Goal: Transaction & Acquisition: Purchase product/service

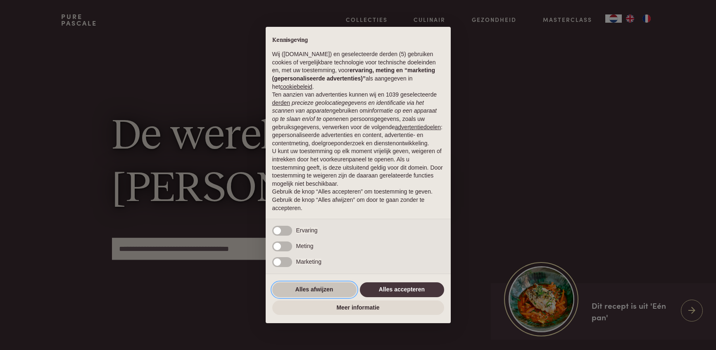
click at [313, 295] on button "Alles afwijzen" at bounding box center [314, 289] width 84 height 15
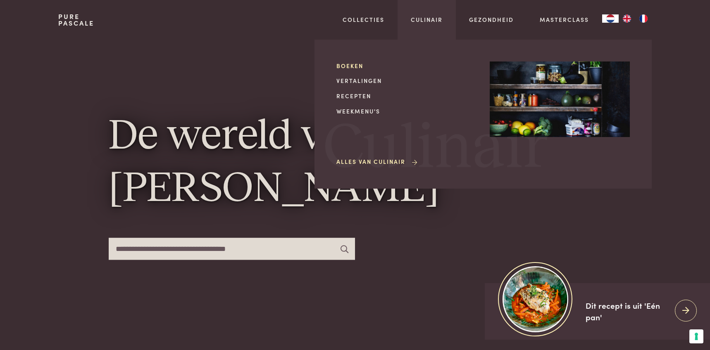
click at [342, 68] on link "Boeken" at bounding box center [406, 66] width 140 height 9
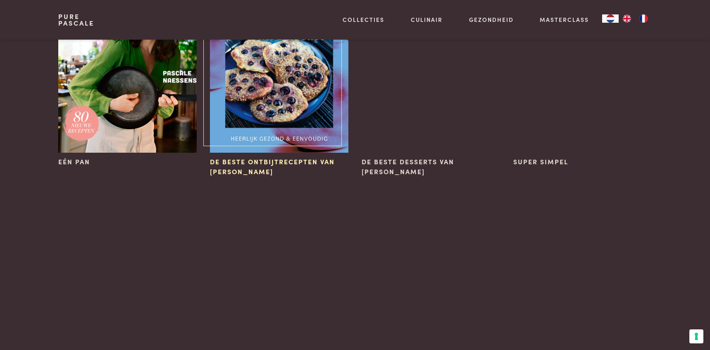
scroll to position [104, 0]
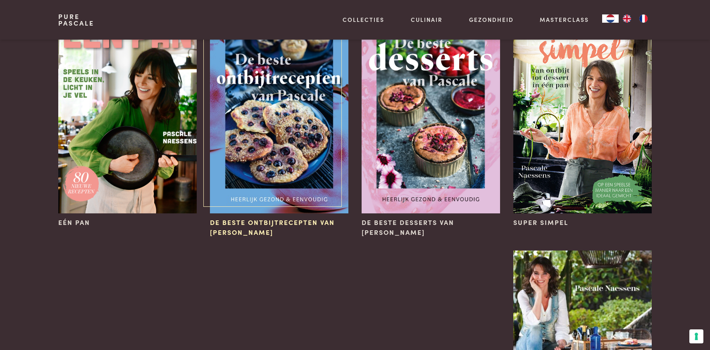
click at [285, 180] on img at bounding box center [279, 110] width 138 height 208
